Goal: Task Accomplishment & Management: Manage account settings

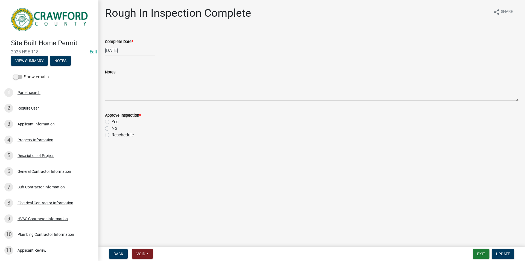
scroll to position [410, 0]
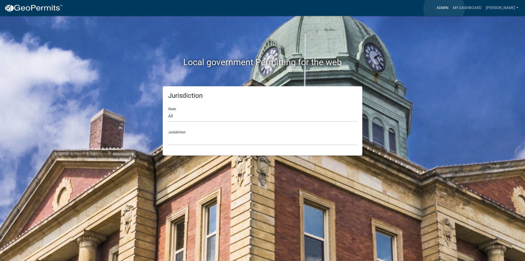
click at [444, 8] on link "Admin" at bounding box center [442, 8] width 16 height 10
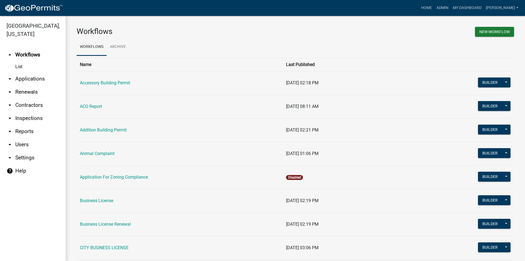
click at [18, 81] on link "arrow_drop_down Applications" at bounding box center [33, 78] width 66 height 13
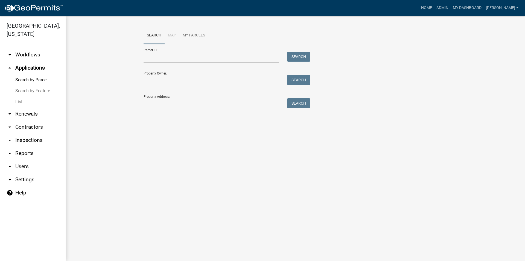
click at [20, 102] on link "List" at bounding box center [33, 101] width 66 height 11
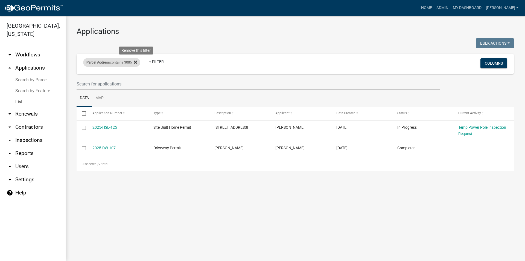
click at [136, 59] on fa-icon at bounding box center [134, 62] width 5 height 9
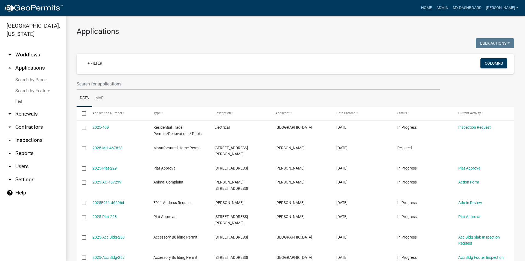
click at [27, 69] on link "arrow_drop_up Applications" at bounding box center [33, 67] width 66 height 13
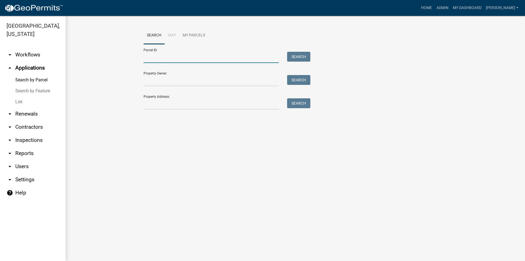
click at [169, 58] on input "Parcel ID:" at bounding box center [211, 57] width 135 height 11
type input "c098 137"
click at [293, 57] on button "Search" at bounding box center [298, 57] width 23 height 10
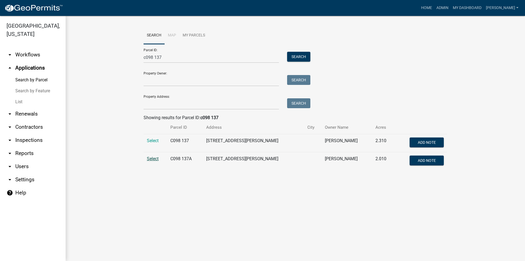
click at [155, 159] on span "Select" at bounding box center [153, 158] width 12 height 5
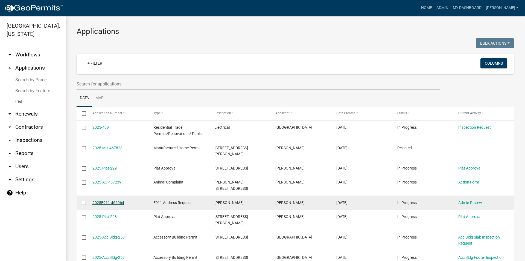
click at [109, 200] on link "2025E911-466964" at bounding box center [108, 202] width 32 height 4
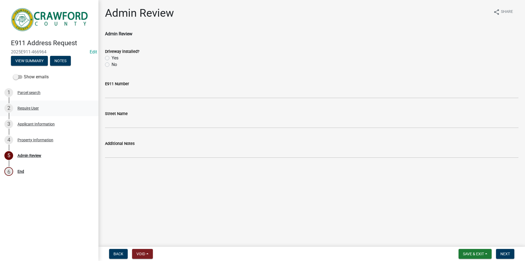
click at [30, 108] on div "Require User" at bounding box center [28, 108] width 21 height 4
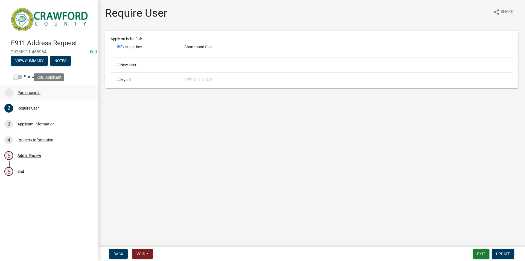
click at [27, 93] on div "Parcel search" at bounding box center [29, 93] width 23 height 4
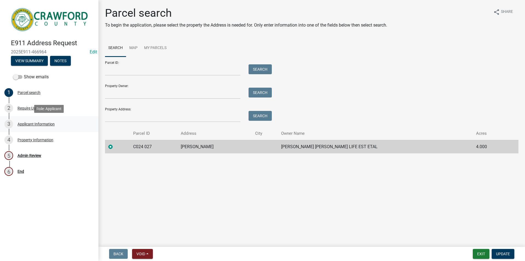
click at [26, 121] on div "3 Applicant Information" at bounding box center [46, 124] width 85 height 9
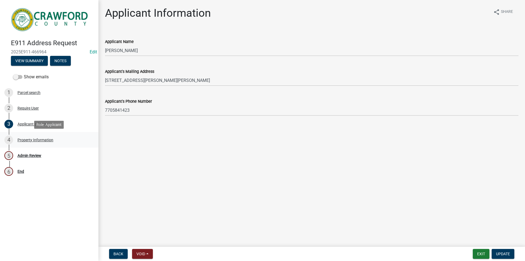
click at [39, 139] on div "Property Information" at bounding box center [36, 140] width 36 height 4
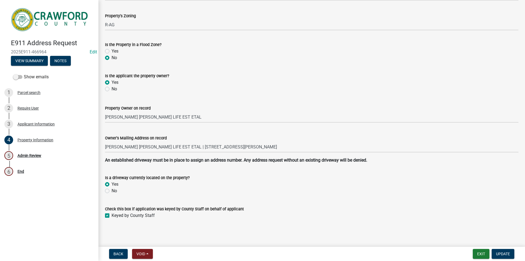
scroll to position [56, 0]
click at [31, 93] on div "Parcel search" at bounding box center [29, 93] width 23 height 4
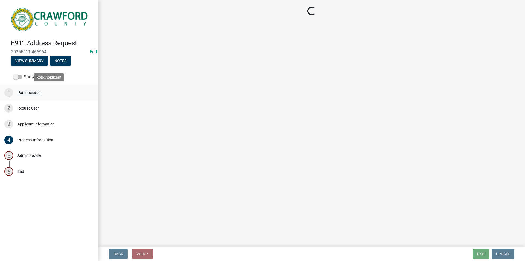
scroll to position [0, 0]
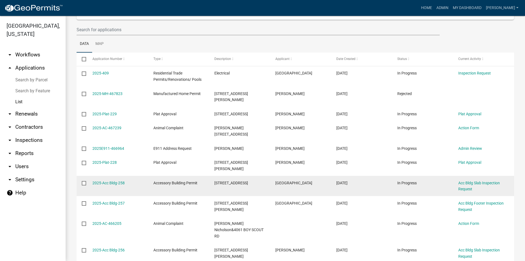
scroll to position [55, 0]
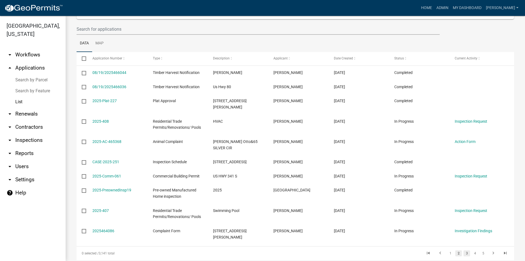
click at [464, 250] on link "3" at bounding box center [467, 253] width 7 height 6
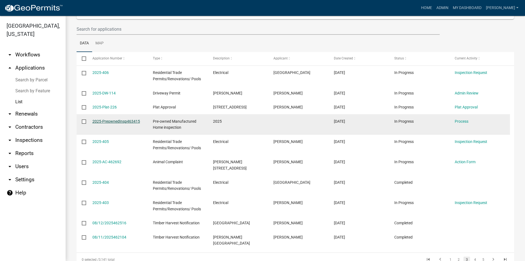
click at [114, 121] on link "2025-PreownedInsp463415" at bounding box center [116, 121] width 48 height 4
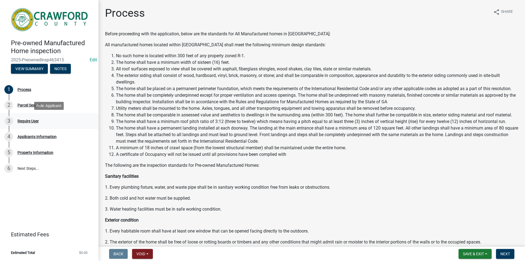
click at [33, 119] on div "Require User" at bounding box center [28, 121] width 21 height 4
click at [32, 137] on div "Applicants Information" at bounding box center [37, 137] width 39 height 4
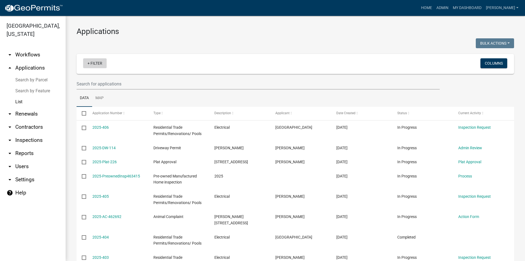
click at [94, 63] on link "+ Filter" at bounding box center [95, 63] width 24 height 10
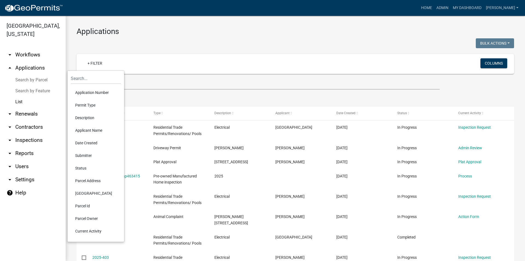
click at [88, 104] on li "Permit Type" at bounding box center [96, 105] width 50 height 13
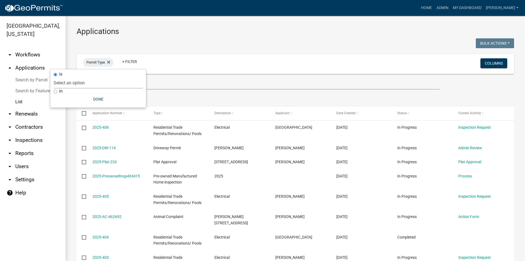
click at [88, 82] on select "Select an option Accessory Building Permit ACO Report Addition Building Permit …" at bounding box center [98, 82] width 89 height 11
select select "d975a590-13e4-4b85-979b-014c19f54462"
click at [90, 77] on select "Select an option Accessory Building Permit ACO Report Addition Building Permit …" at bounding box center [98, 82] width 89 height 11
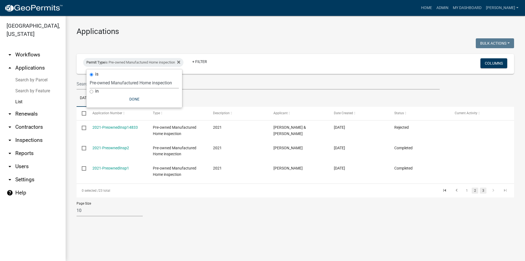
click at [477, 189] on link "2" at bounding box center [475, 190] width 7 height 6
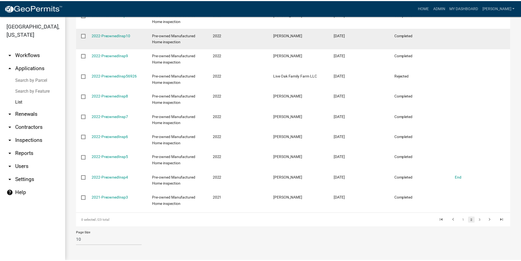
scroll to position [58, 0]
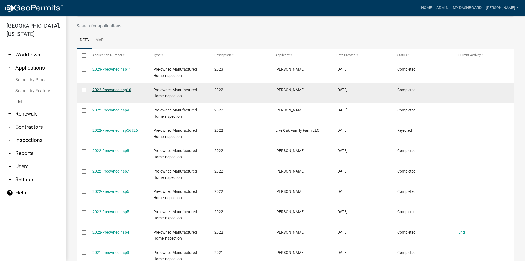
click at [108, 89] on link "2022-PreownedInsp10" at bounding box center [111, 90] width 39 height 4
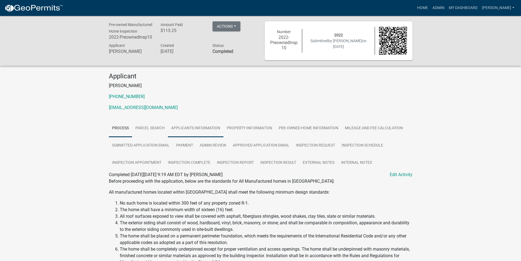
click at [191, 130] on link "Applicants Information" at bounding box center [196, 129] width 56 height 18
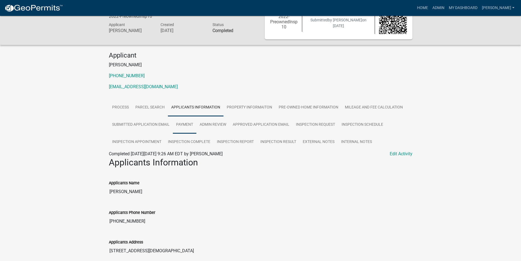
scroll to position [45, 0]
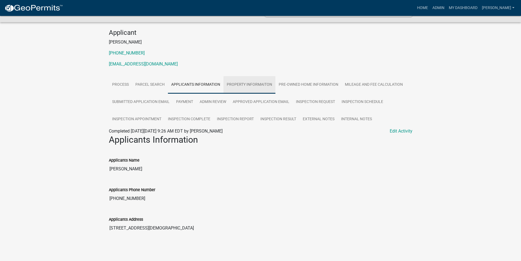
click at [248, 87] on link "Property Informaiton" at bounding box center [249, 85] width 52 height 18
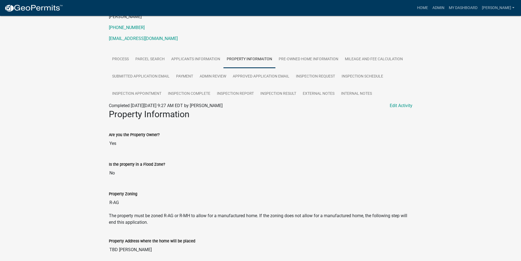
scroll to position [92, 0]
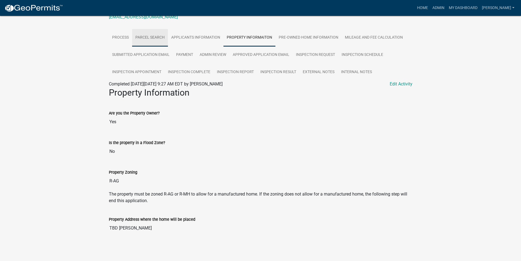
click at [142, 39] on link "Parcel Search" at bounding box center [150, 38] width 36 height 18
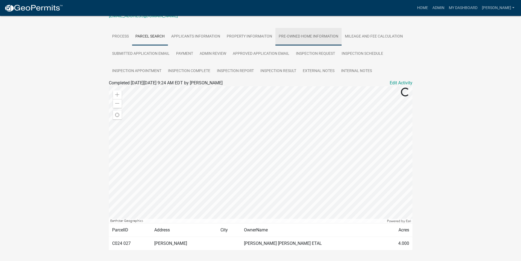
click at [286, 36] on link "Pre-owned Home Information" at bounding box center [308, 37] width 66 height 18
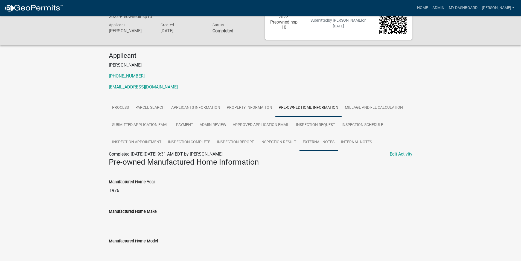
scroll to position [15, 0]
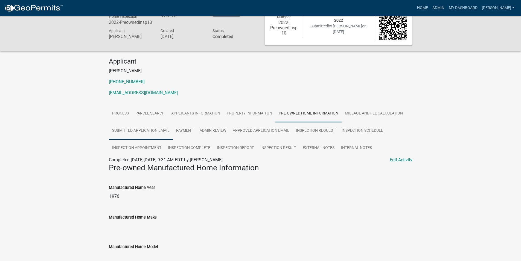
click at [150, 130] on link "Submitted Application Email" at bounding box center [141, 131] width 64 height 18
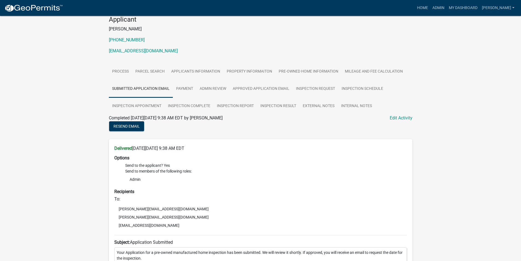
scroll to position [97, 0]
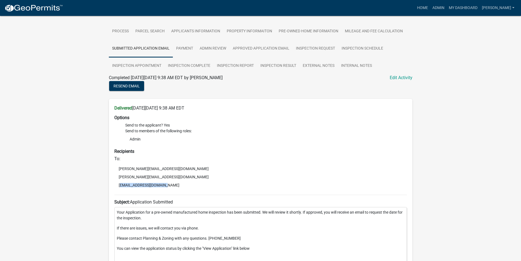
drag, startPoint x: 120, startPoint y: 186, endPoint x: 174, endPoint y: 185, distance: 54.7
click at [174, 185] on li "[EMAIL_ADDRESS][DOMAIN_NAME]" at bounding box center [260, 185] width 293 height 8
copy li "[EMAIL_ADDRESS][DOMAIN_NAME]"
